Goal: Task Accomplishment & Management: Use online tool/utility

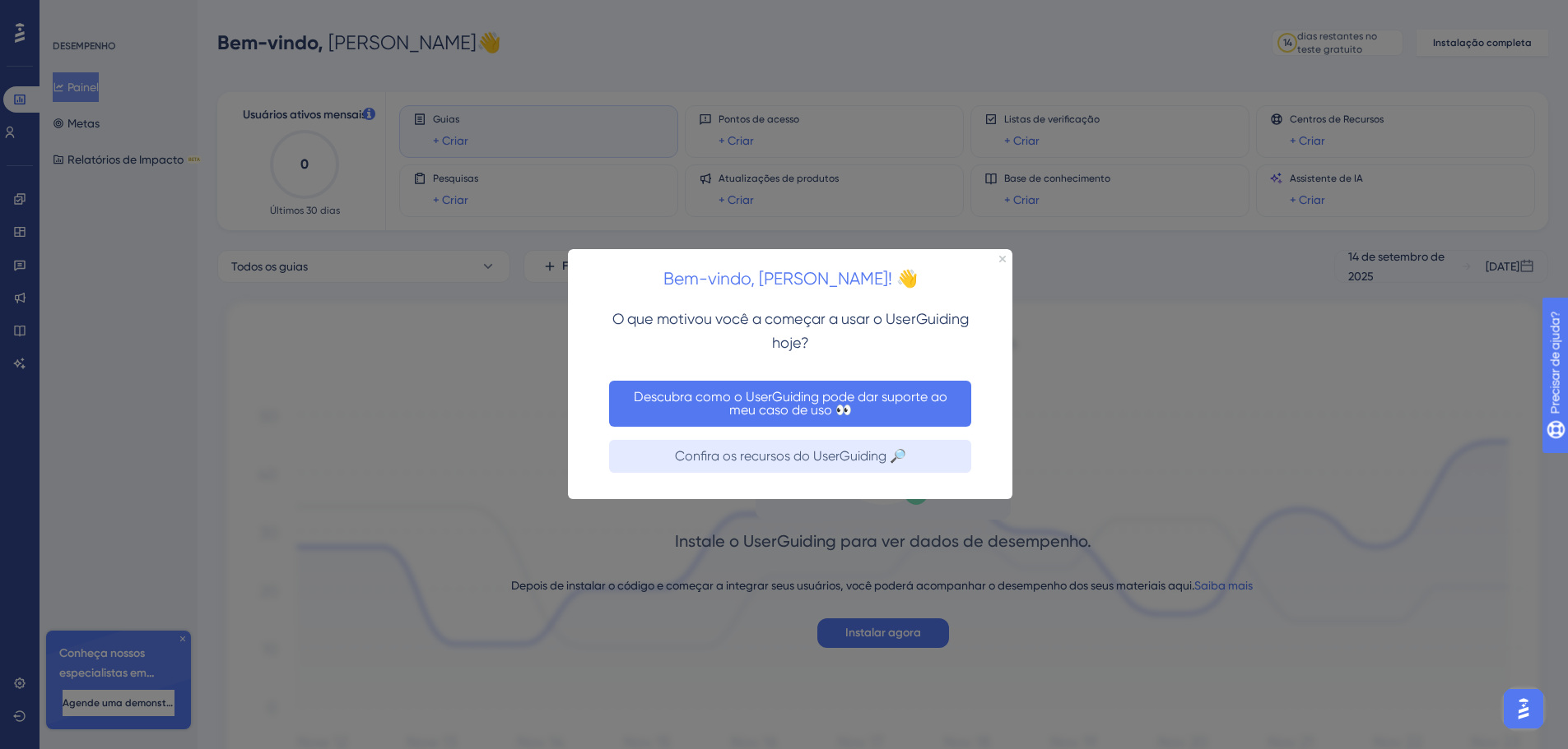
click at [785, 393] on font "Descubra como o UserGuiding pode dar suporte ao meu caso de uso 👀" at bounding box center [792, 403] width 317 height 29
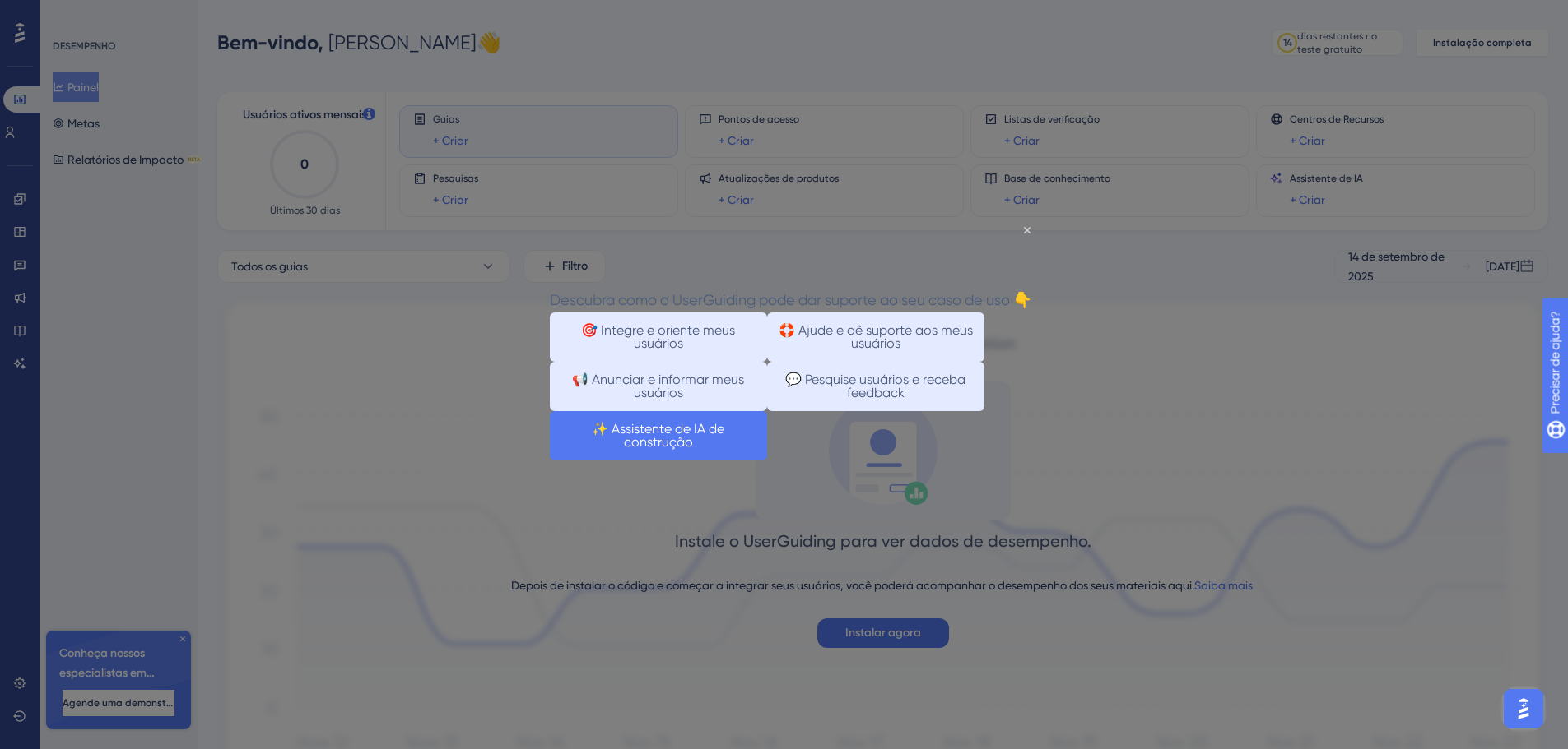
click at [727, 450] on font "✨ Assistente de IA de construção" at bounding box center [659, 435] width 136 height 29
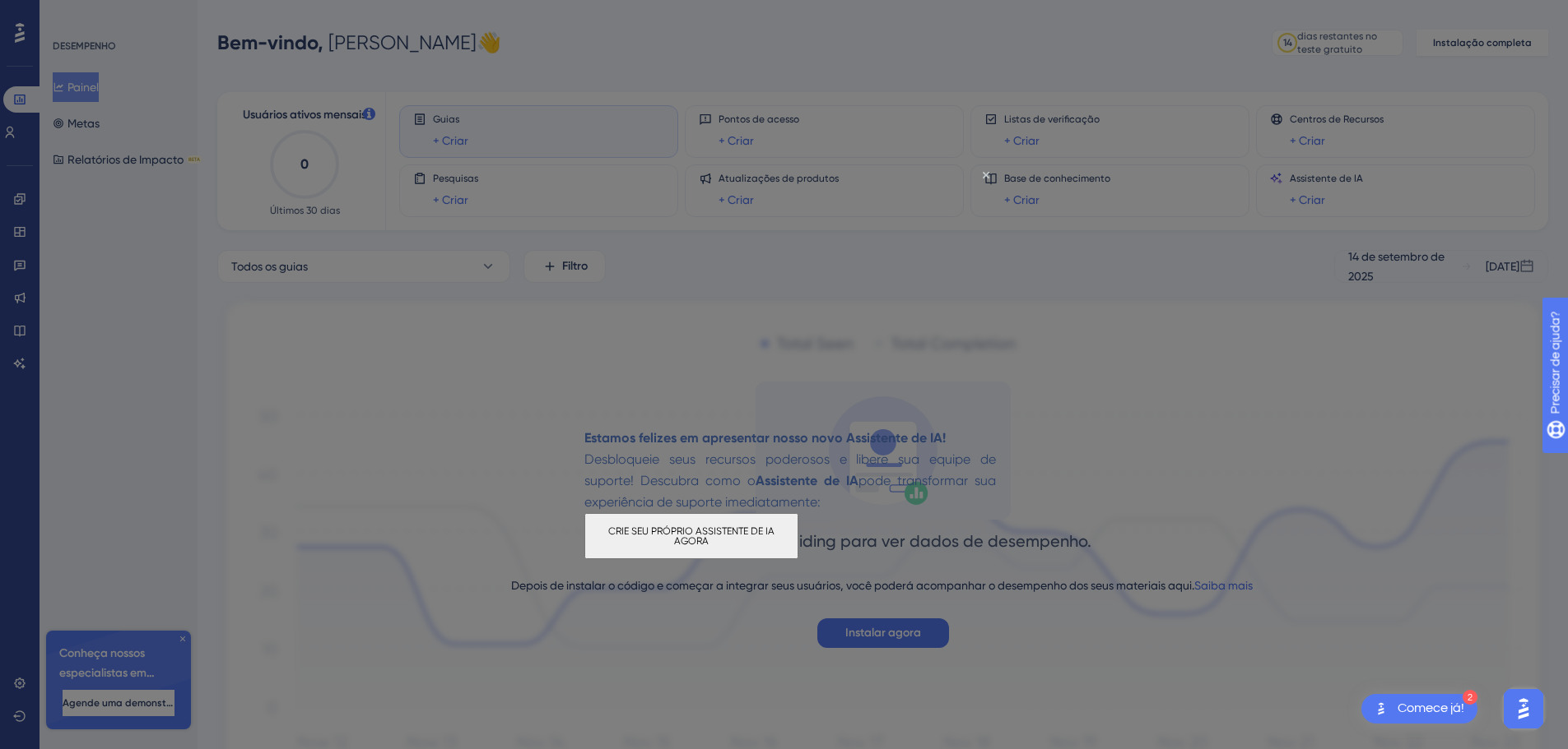
click at [777, 532] on font "CRIE SEU PRÓPRIO ASSISTENTE DE IA AGORA" at bounding box center [693, 536] width 169 height 21
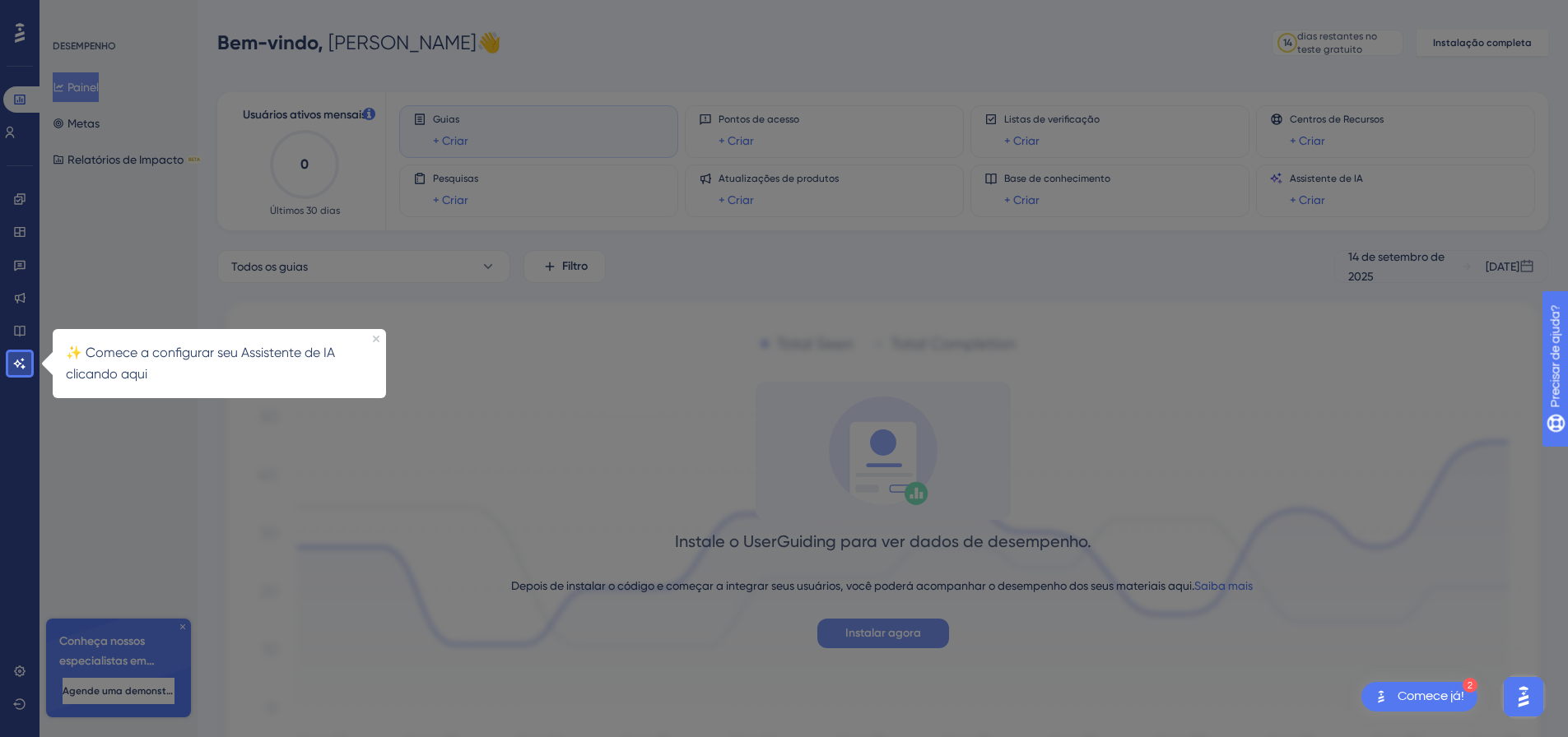
click at [889, 629] on font "Instalar agora" at bounding box center [884, 632] width 76 height 14
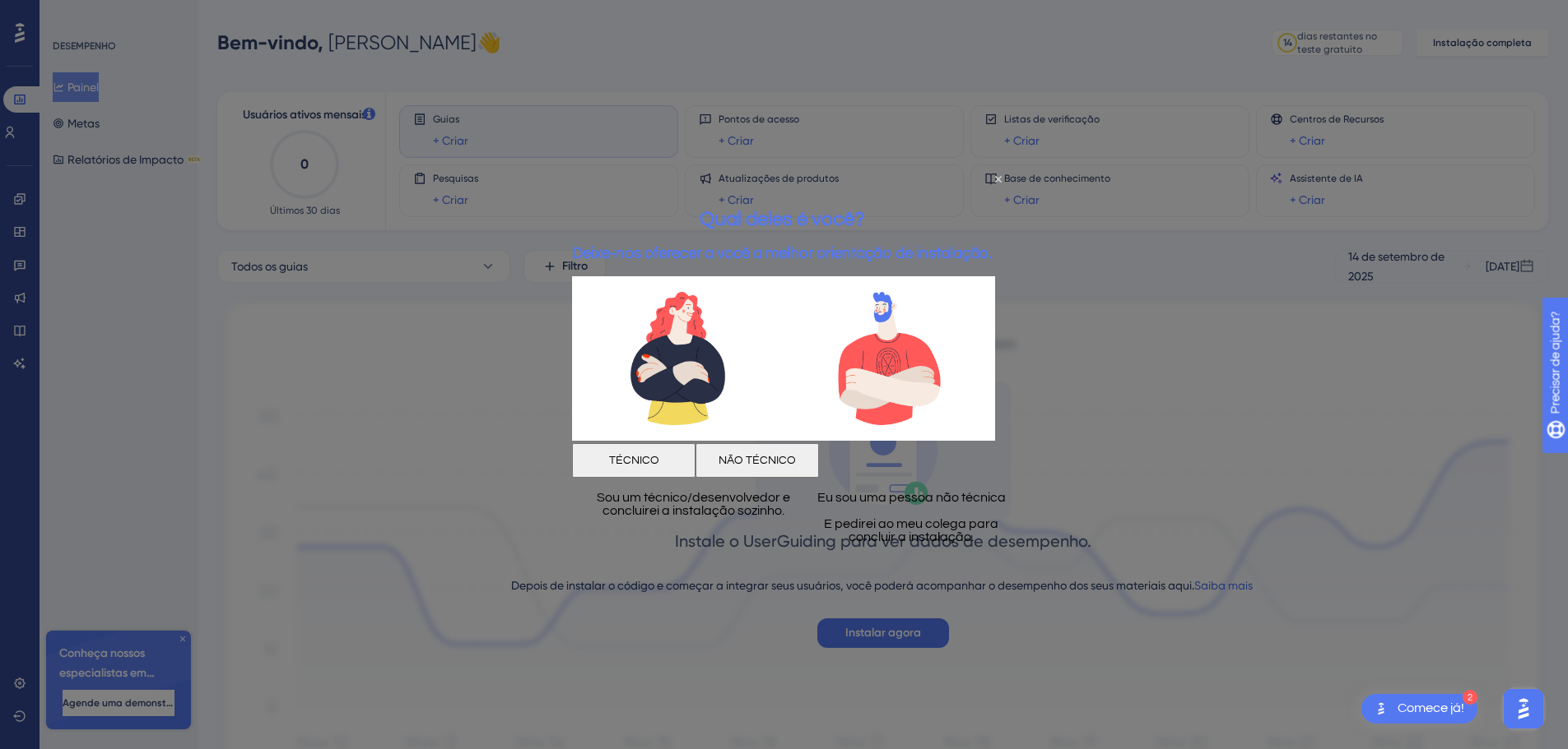
click at [796, 455] on font "NÃO TÉCNICO" at bounding box center [758, 460] width 78 height 11
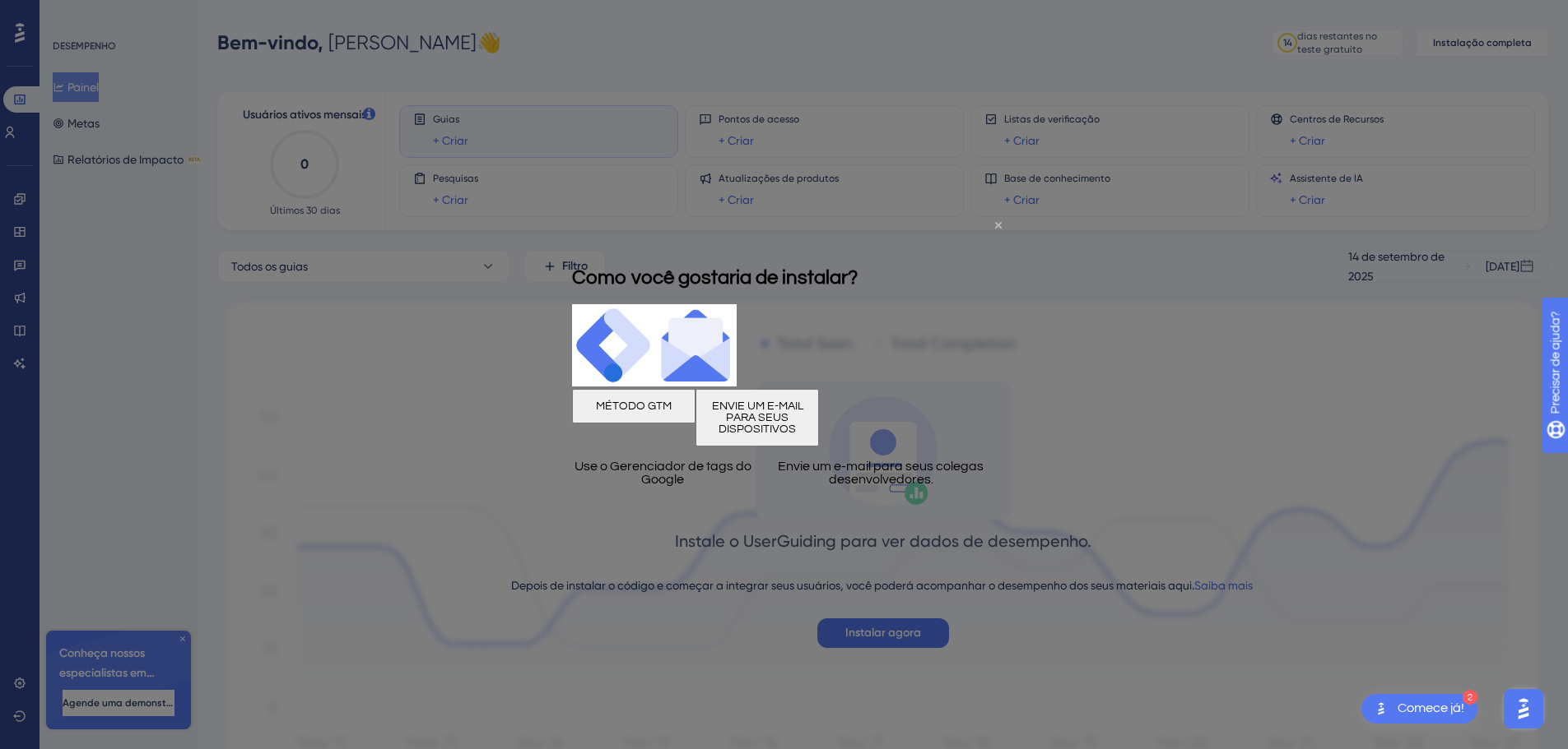
click at [999, 223] on icon "Fechar visualização" at bounding box center [997, 224] width 6 height 6
